Goal: Information Seeking & Learning: Learn about a topic

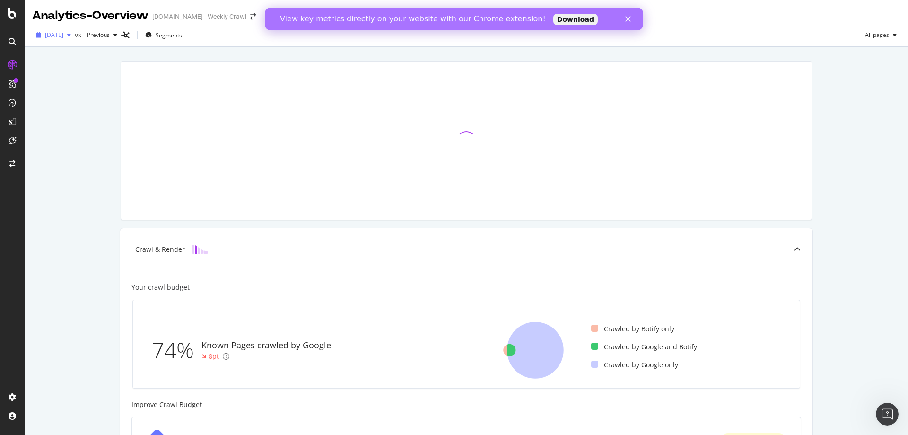
click at [75, 38] on div "[DATE]" at bounding box center [53, 35] width 43 height 14
click at [110, 32] on span "Previous" at bounding box center [96, 35] width 26 height 8
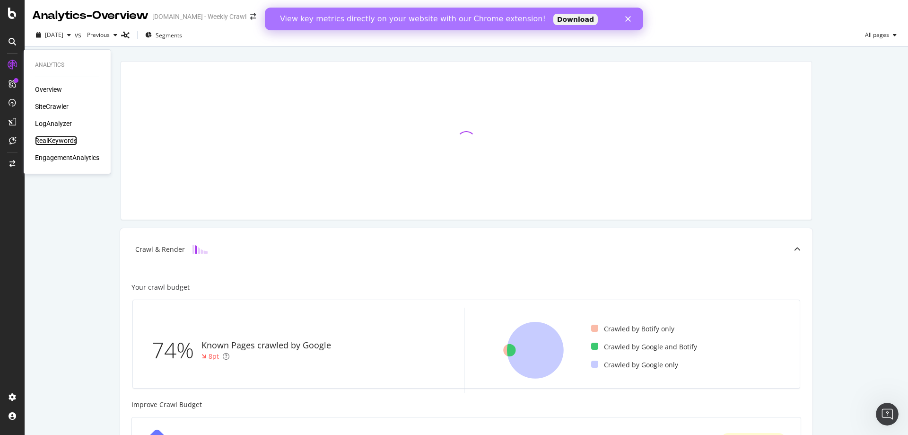
click at [60, 140] on div "RealKeywords" at bounding box center [56, 140] width 42 height 9
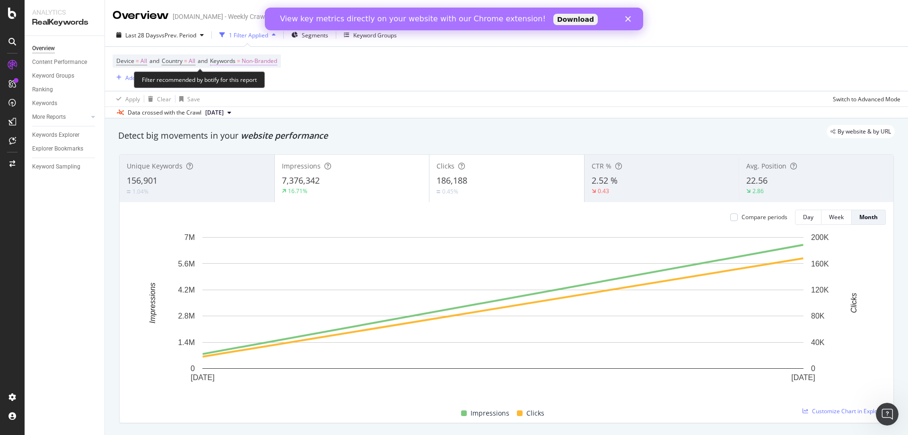
click at [258, 59] on span "Non-Branded" at bounding box center [259, 60] width 35 height 13
click at [266, 83] on div "button" at bounding box center [268, 83] width 11 height 6
click at [357, 83] on div "Device = All and Country = All and Keywords = Non-Branded Add Filter" at bounding box center [507, 69] width 788 height 44
click at [132, 76] on div "Add Filter" at bounding box center [137, 78] width 25 height 8
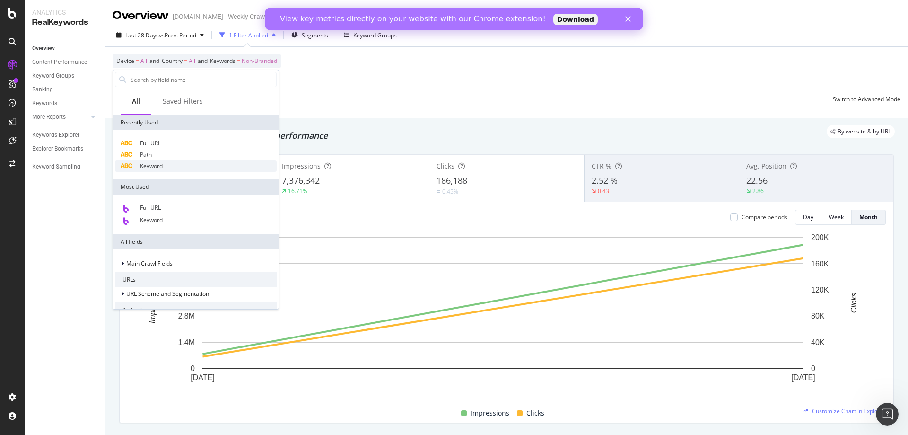
click at [181, 168] on div "Keyword" at bounding box center [196, 165] width 162 height 11
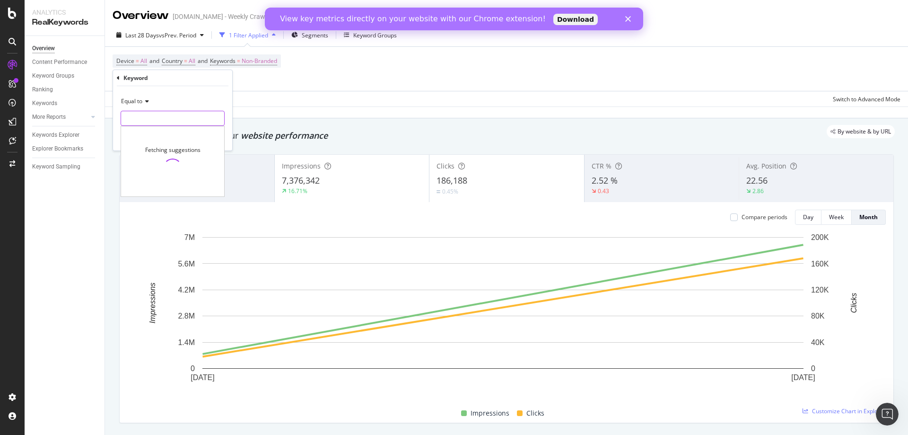
click at [168, 122] on input "text" at bounding box center [172, 118] width 103 height 15
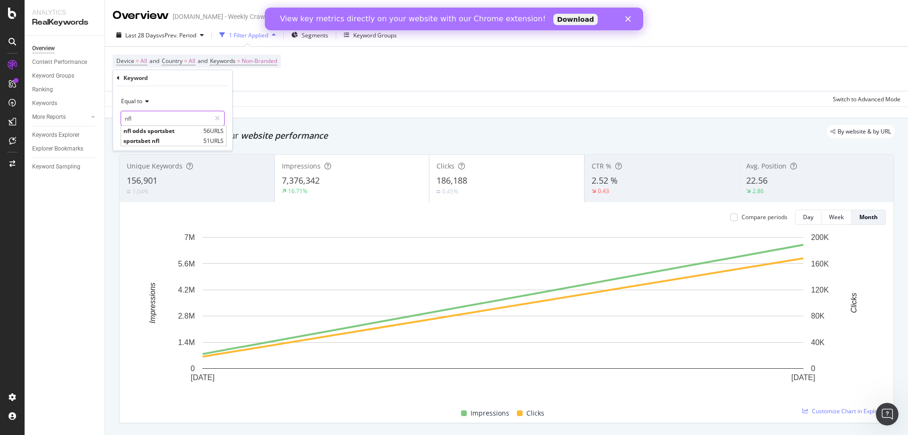
type input "nfl"
click at [193, 83] on div "Keyword" at bounding box center [173, 78] width 112 height 16
click at [214, 141] on div "Apply" at bounding box center [217, 138] width 15 height 8
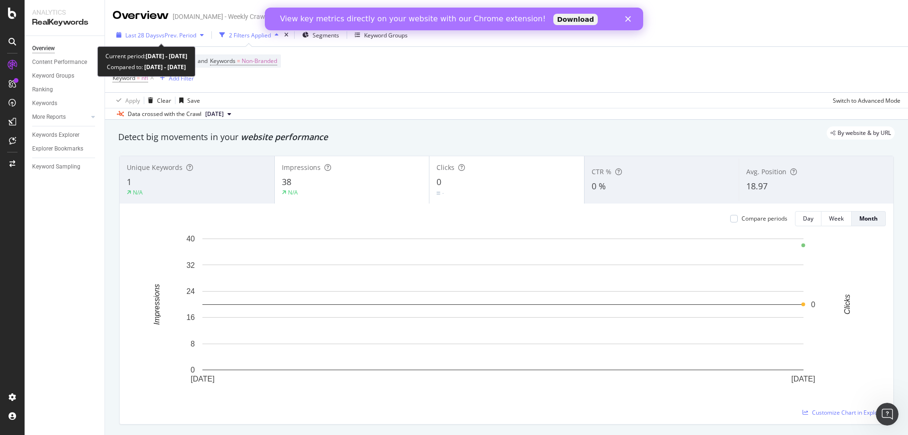
click at [180, 34] on span "vs Prev. Period" at bounding box center [177, 35] width 37 height 8
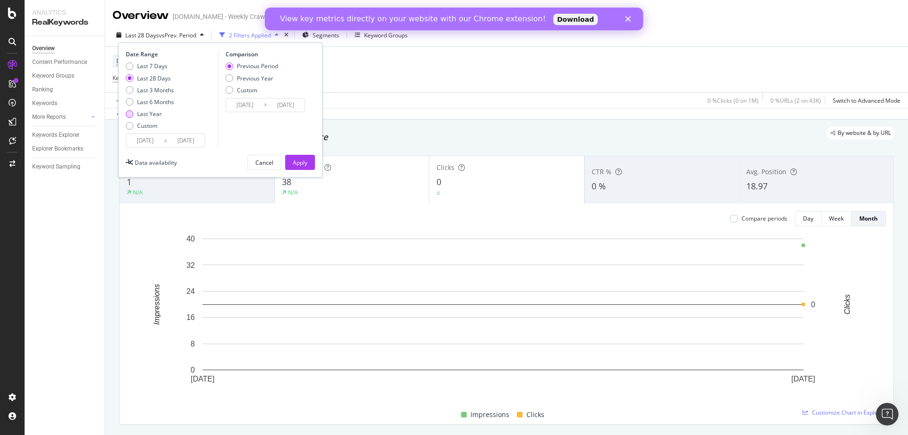
click at [145, 111] on div "Last Year" at bounding box center [149, 114] width 25 height 8
type input "[DATE]"
click at [299, 159] on div "Apply" at bounding box center [300, 162] width 15 height 8
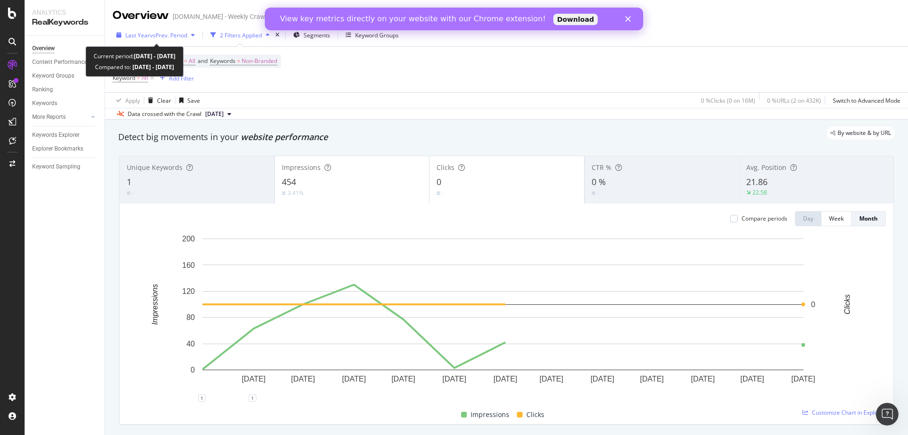
click at [156, 33] on span "vs Prev. Period" at bounding box center [168, 35] width 37 height 8
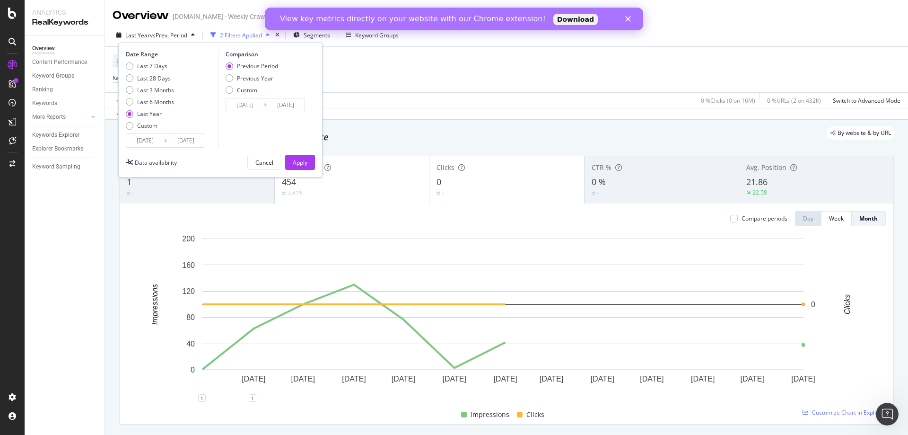
click at [150, 139] on input "[DATE]" at bounding box center [145, 140] width 38 height 13
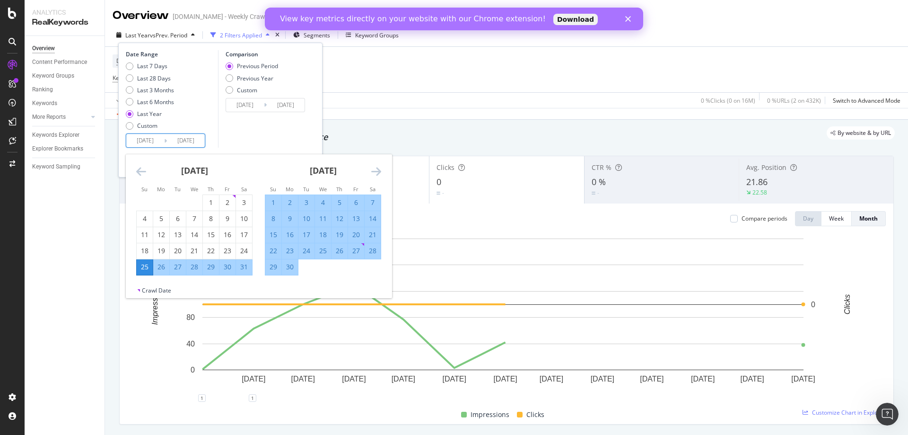
click at [143, 172] on icon "Move backward to switch to the previous month." at bounding box center [141, 171] width 10 height 11
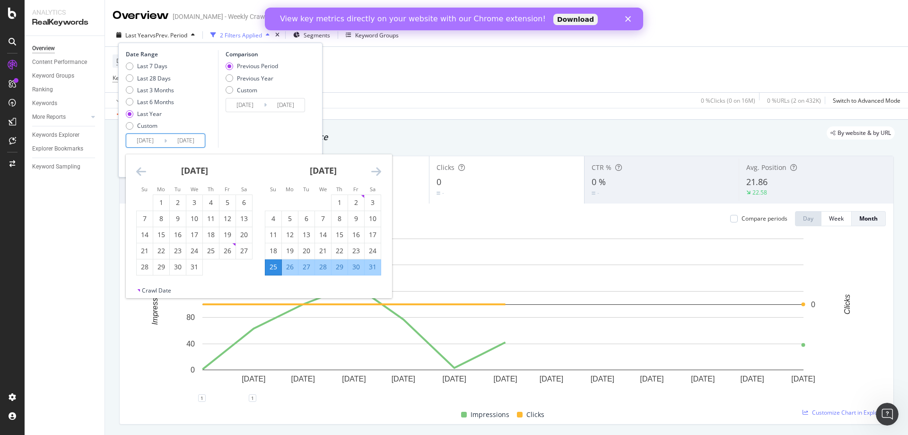
click at [137, 168] on icon "Move backward to switch to the previous month." at bounding box center [141, 171] width 10 height 11
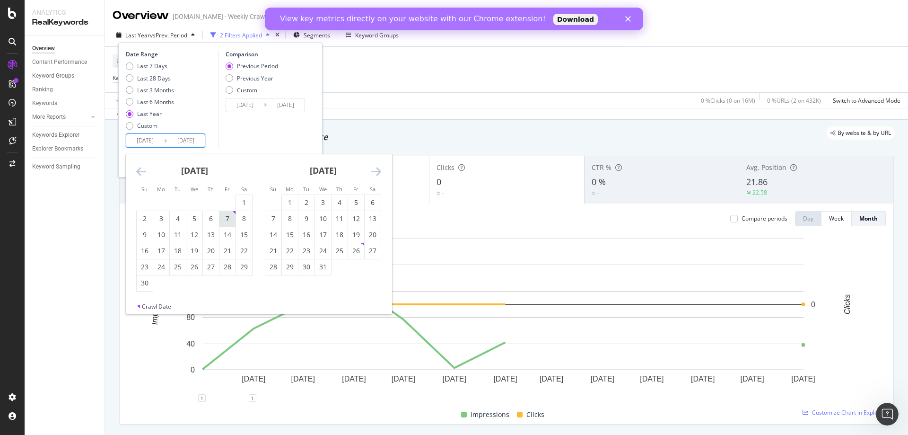
click at [229, 218] on div "7" at bounding box center [228, 218] width 16 height 9
type input "[DATE]"
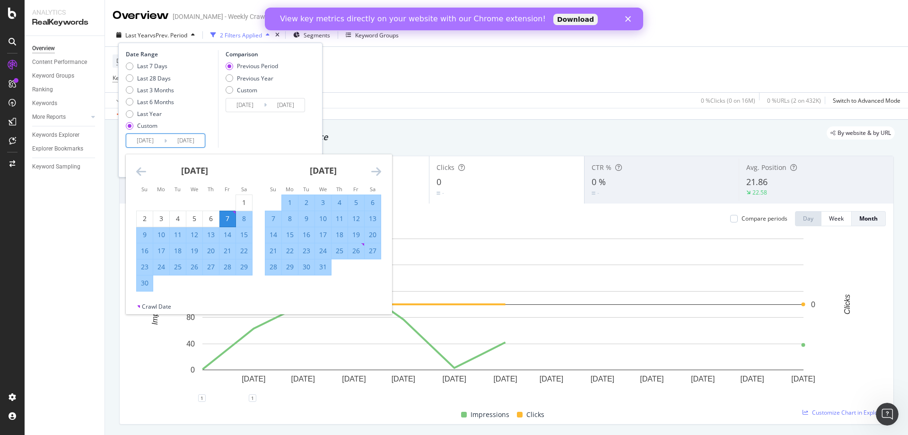
click at [241, 120] on div "Comparison Previous Period Previous Year Custom [DATE] Navigate forward to inte…" at bounding box center [263, 98] width 90 height 97
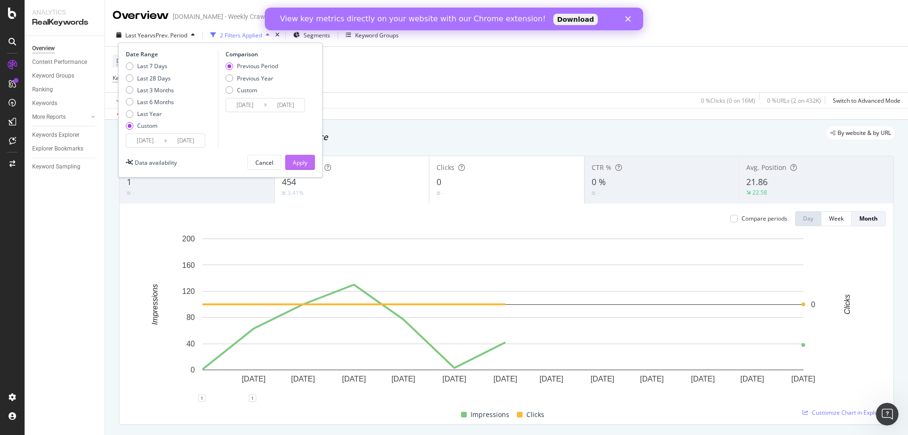
click at [296, 164] on div "Apply" at bounding box center [300, 162] width 15 height 8
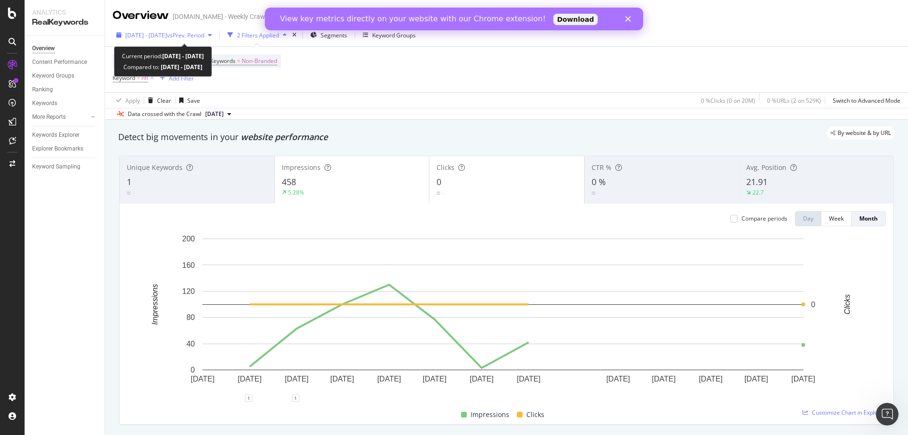
click at [216, 30] on div "[DATE] - [DATE] vs Prev. Period" at bounding box center [164, 35] width 103 height 14
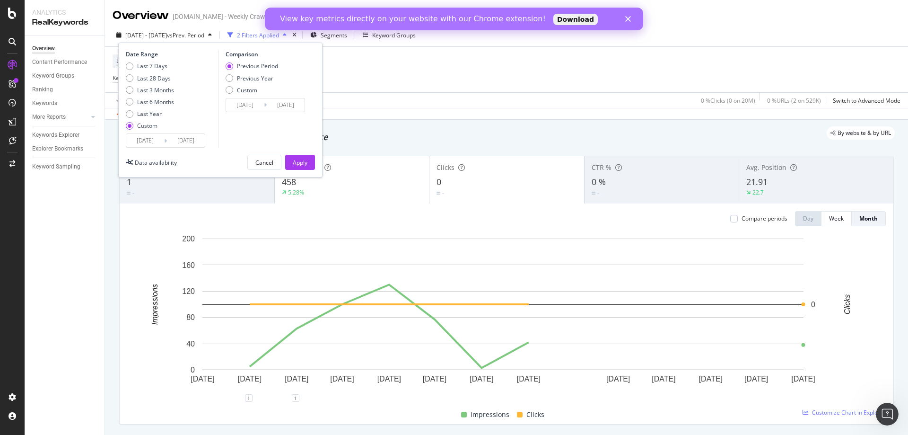
click at [411, 84] on div "Device = All and Country = All and Keywords = Non-Branded Keyword = nfl Add Fil…" at bounding box center [507, 69] width 788 height 45
